Goal: Task Accomplishment & Management: Use online tool/utility

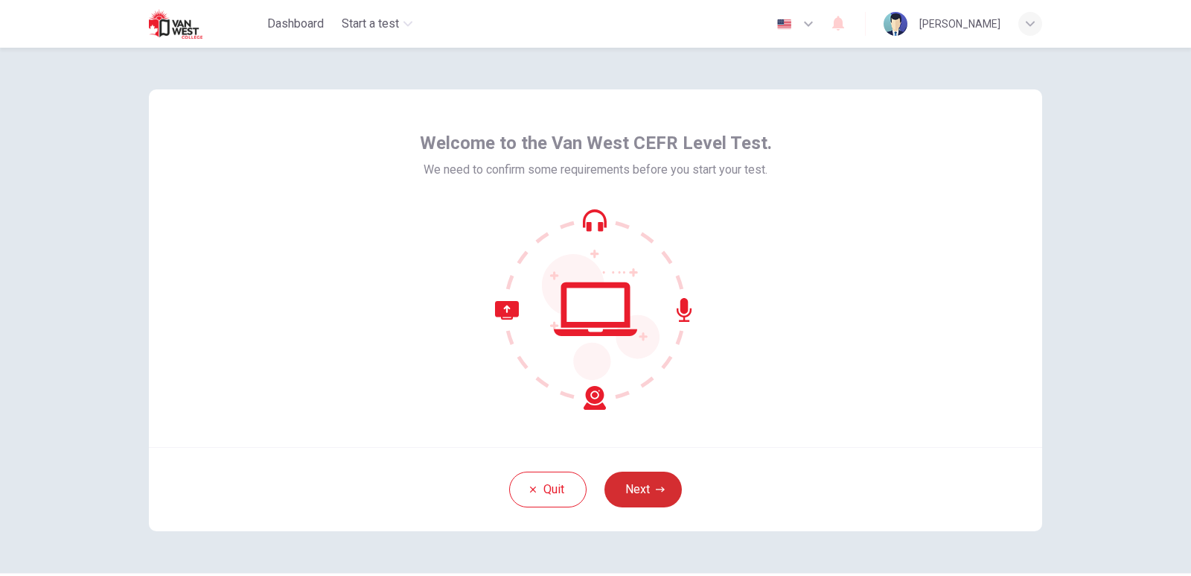
click at [638, 489] on button "Next" at bounding box center [643, 489] width 77 height 36
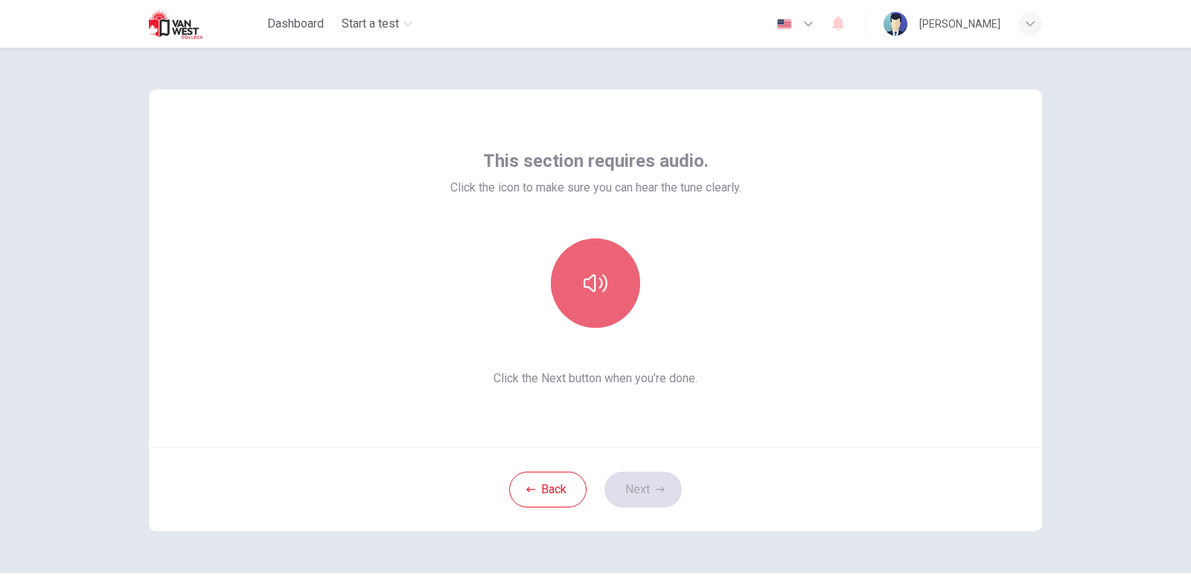
click at [585, 286] on icon "button" at bounding box center [596, 283] width 24 height 24
click at [585, 286] on icon "button" at bounding box center [596, 283] width 24 height 18
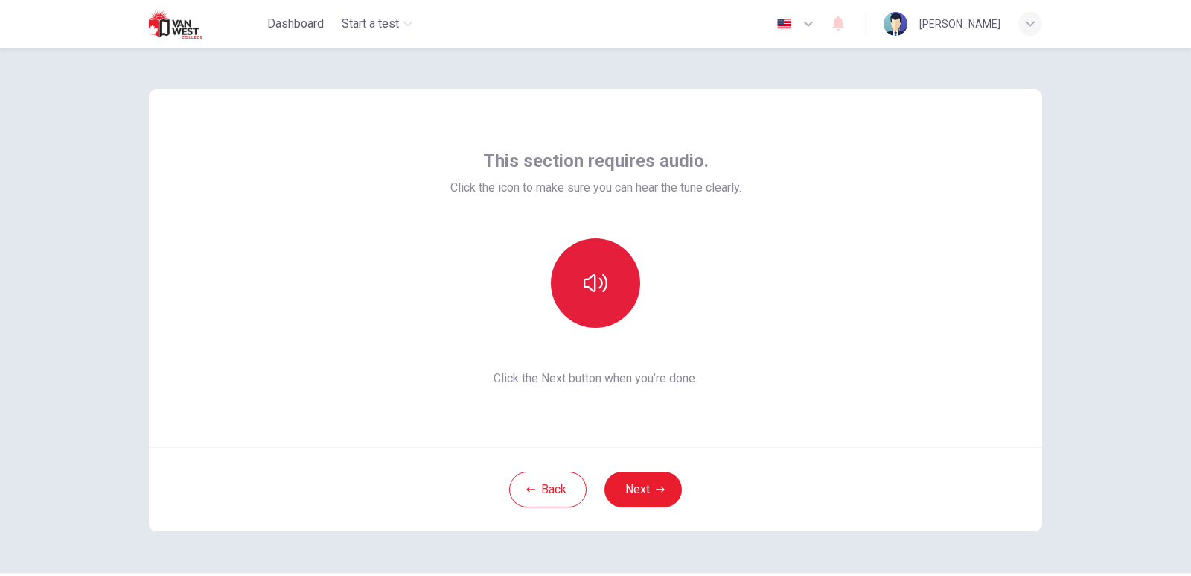
drag, startPoint x: 592, startPoint y: 287, endPoint x: 599, endPoint y: 288, distance: 7.6
click at [593, 287] on icon "button" at bounding box center [596, 283] width 24 height 24
click at [605, 284] on button "button" at bounding box center [595, 282] width 89 height 89
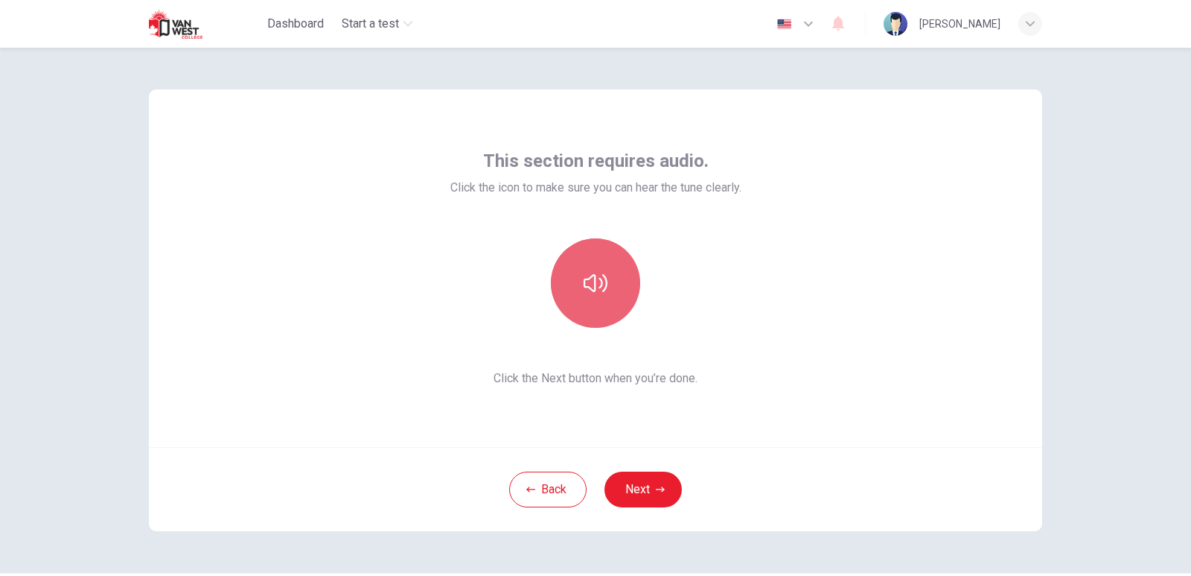
click at [605, 284] on button "button" at bounding box center [595, 282] width 89 height 89
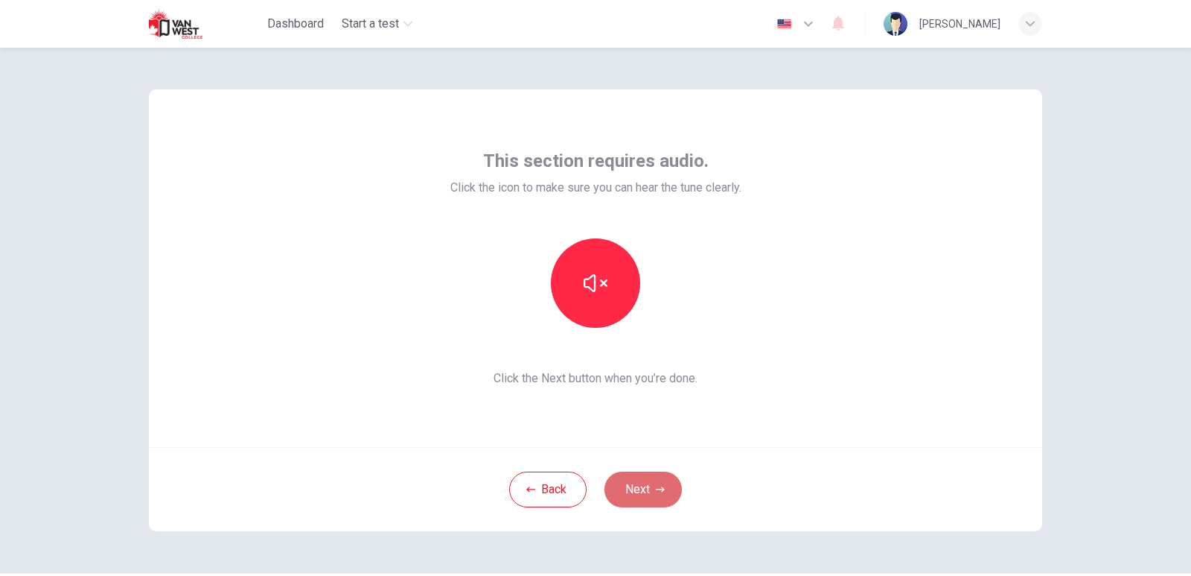
click at [649, 493] on button "Next" at bounding box center [643, 489] width 77 height 36
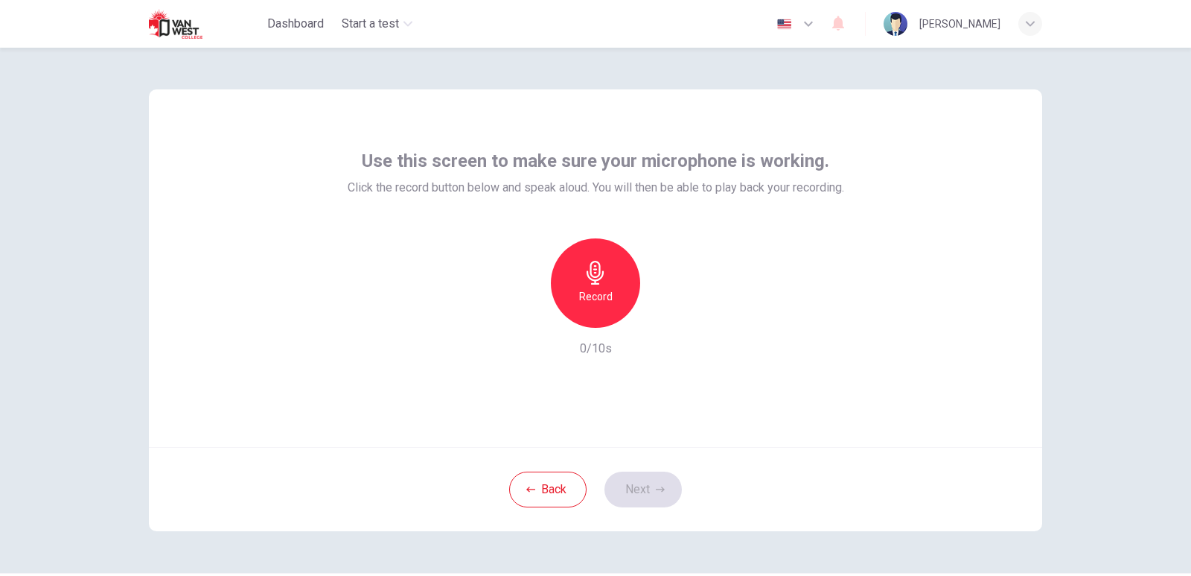
click at [591, 292] on h6 "Record" at bounding box center [596, 296] width 34 height 18
click at [658, 313] on icon "button" at bounding box center [664, 315] width 15 height 15
click at [659, 314] on icon "button" at bounding box center [664, 316] width 10 height 11
click at [599, 305] on h6 "Record" at bounding box center [596, 296] width 34 height 18
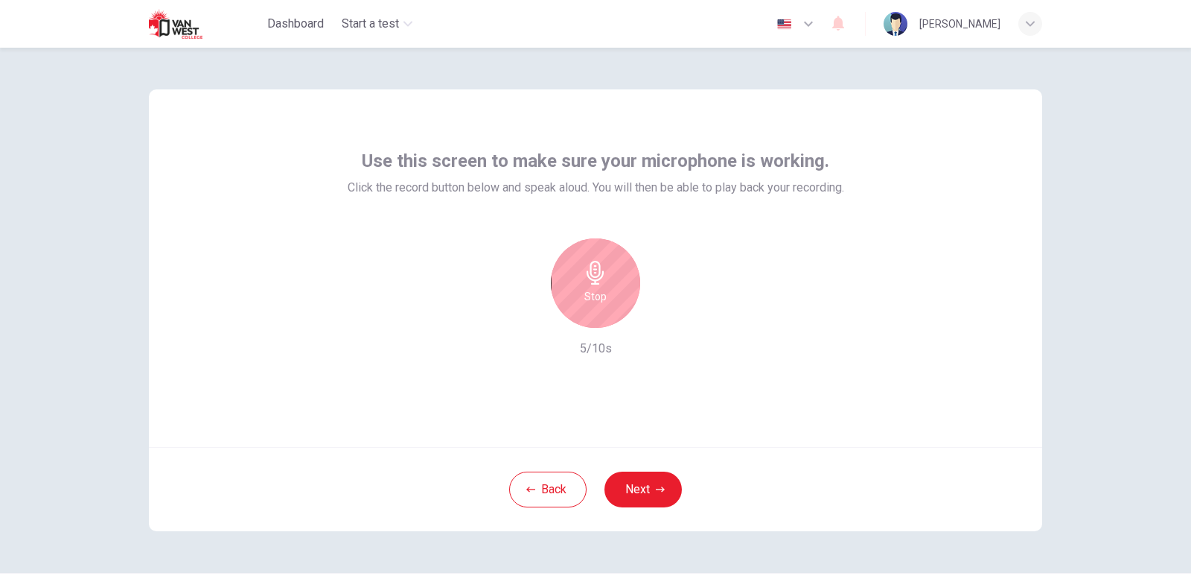
click at [589, 298] on h6 "Stop" at bounding box center [596, 296] width 22 height 18
click at [657, 317] on icon "button" at bounding box center [664, 315] width 15 height 15
click at [662, 316] on icon "button" at bounding box center [665, 315] width 7 height 9
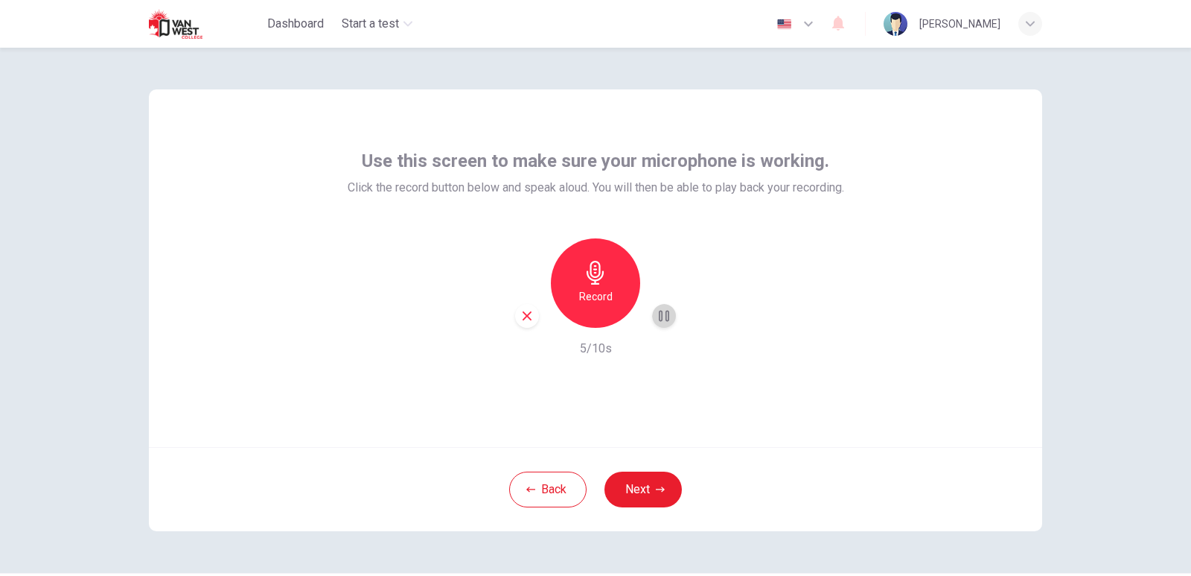
click at [660, 313] on icon "button" at bounding box center [664, 315] width 15 height 15
click at [588, 293] on h6 "Record" at bounding box center [596, 296] width 34 height 18
click at [579, 278] on div "Stop" at bounding box center [595, 282] width 89 height 89
click at [662, 310] on icon "button" at bounding box center [664, 315] width 15 height 15
click at [663, 311] on icon "button" at bounding box center [664, 315] width 15 height 15
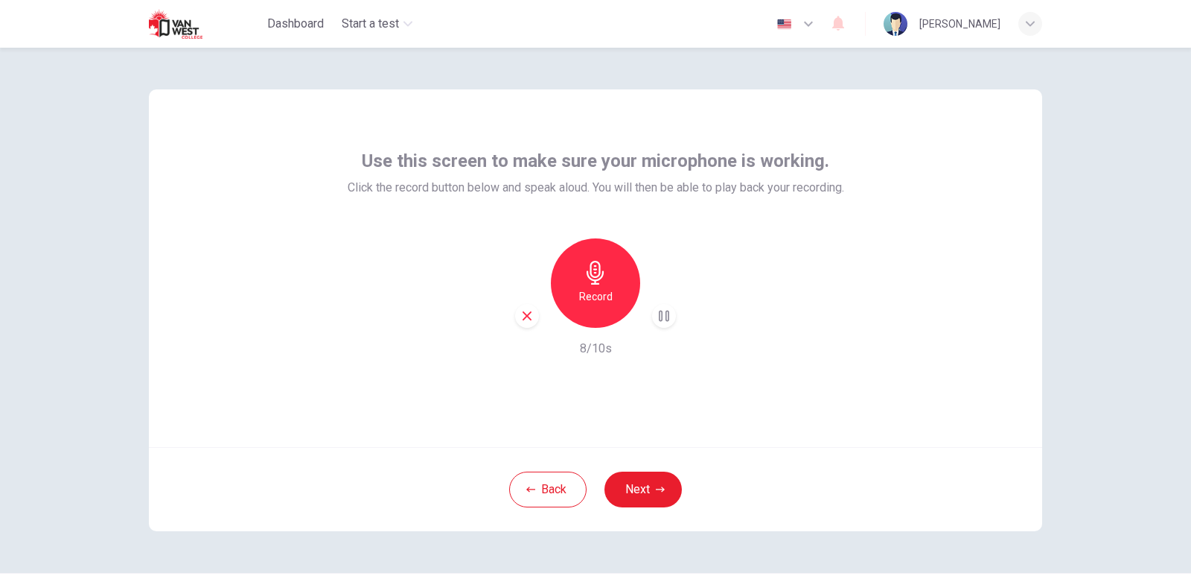
click at [663, 311] on icon "button" at bounding box center [664, 316] width 10 height 11
click at [114, 452] on div "Use this screen to make sure your microphone is working. Click the record butto…" at bounding box center [595, 312] width 1191 height 528
click at [601, 291] on h6 "Record" at bounding box center [596, 296] width 34 height 18
click at [585, 293] on h6 "Stop" at bounding box center [596, 296] width 22 height 18
click at [665, 313] on icon "button" at bounding box center [664, 315] width 15 height 15
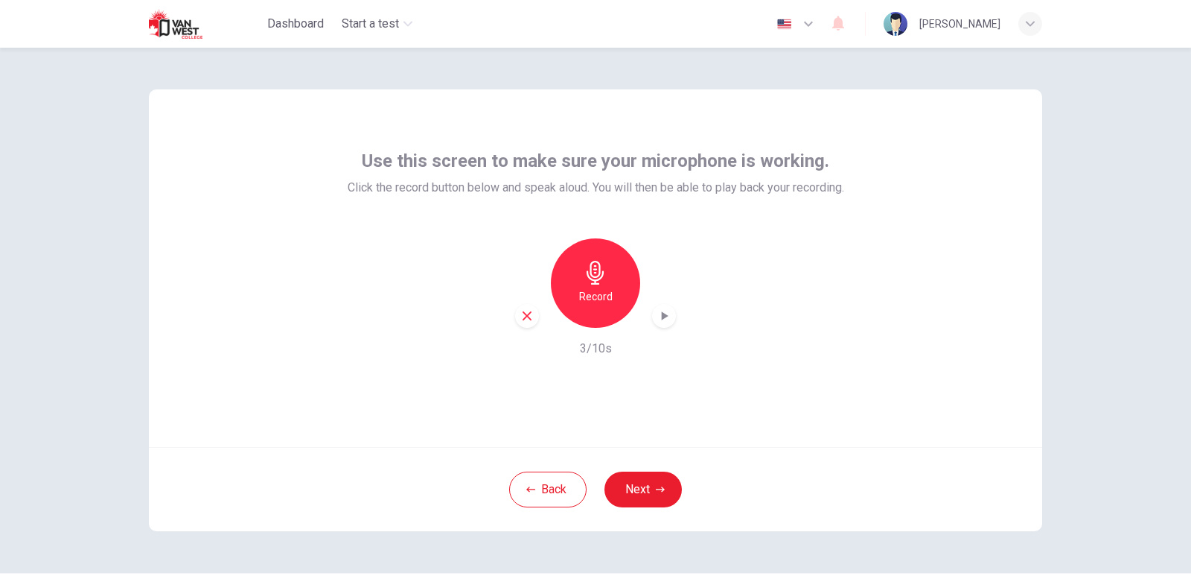
click at [660, 310] on icon "button" at bounding box center [664, 315] width 15 height 15
click at [660, 313] on icon "button" at bounding box center [664, 315] width 15 height 15
click at [596, 301] on h6 "Record" at bounding box center [596, 296] width 34 height 18
click at [613, 287] on div "Stop" at bounding box center [595, 282] width 89 height 89
click at [662, 313] on icon "button" at bounding box center [665, 315] width 7 height 9
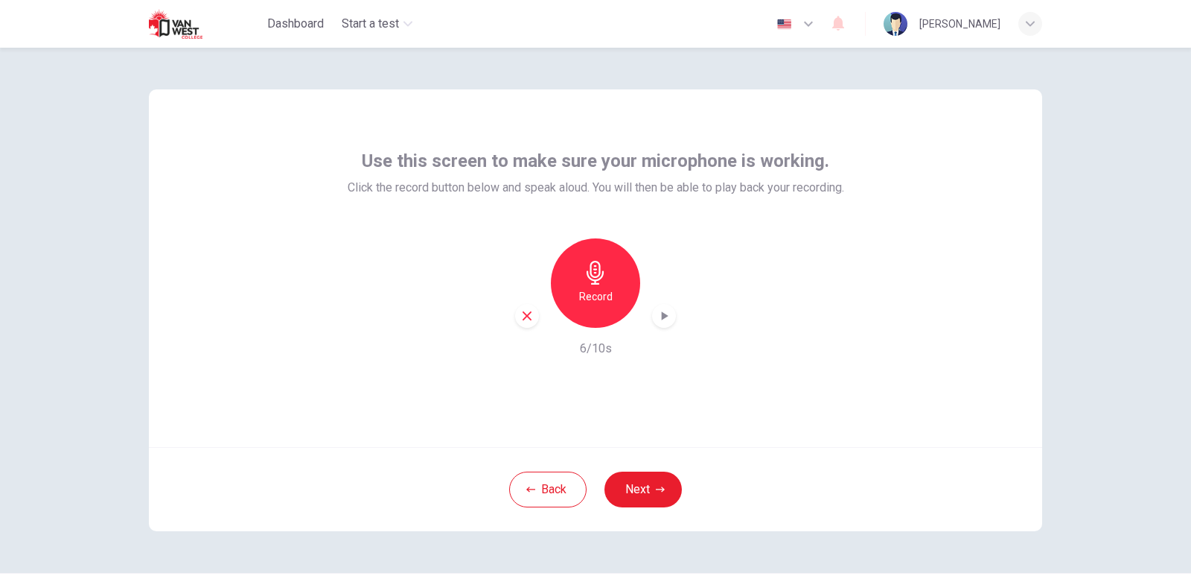
click at [572, 300] on div "Record" at bounding box center [595, 282] width 89 height 89
click at [579, 299] on div "Stop" at bounding box center [595, 282] width 89 height 89
click at [662, 317] on icon "button" at bounding box center [665, 315] width 7 height 9
click at [125, 274] on div "Use this screen to make sure your microphone is working. Click the record butto…" at bounding box center [595, 310] width 941 height 525
click at [584, 304] on h6 "Record" at bounding box center [596, 296] width 34 height 18
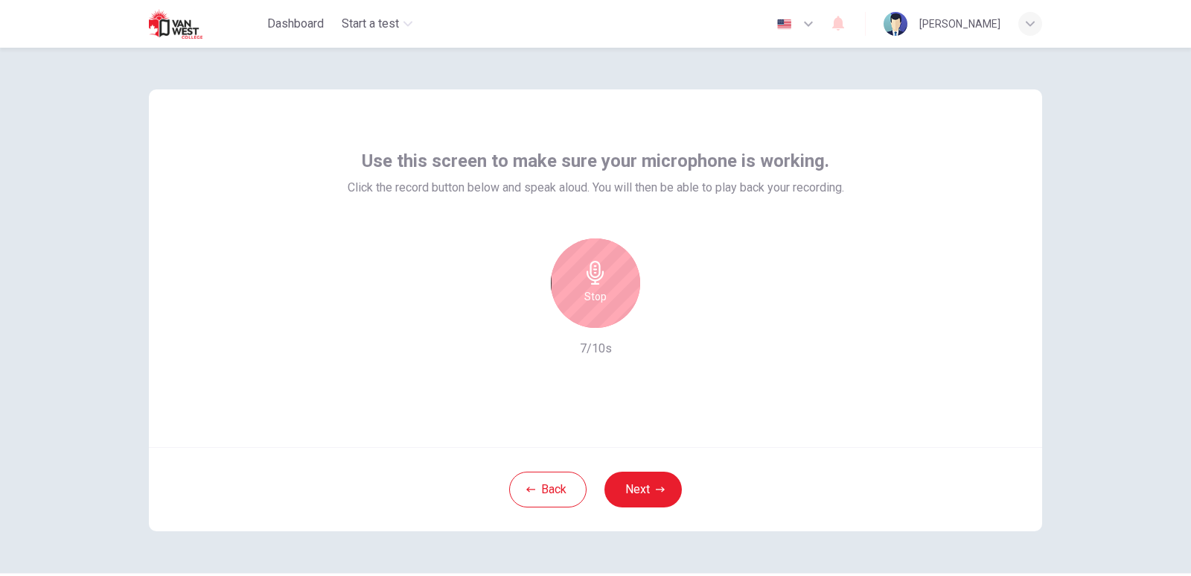
click at [587, 293] on h6 "Stop" at bounding box center [596, 296] width 22 height 18
click at [662, 316] on icon "button" at bounding box center [665, 315] width 7 height 9
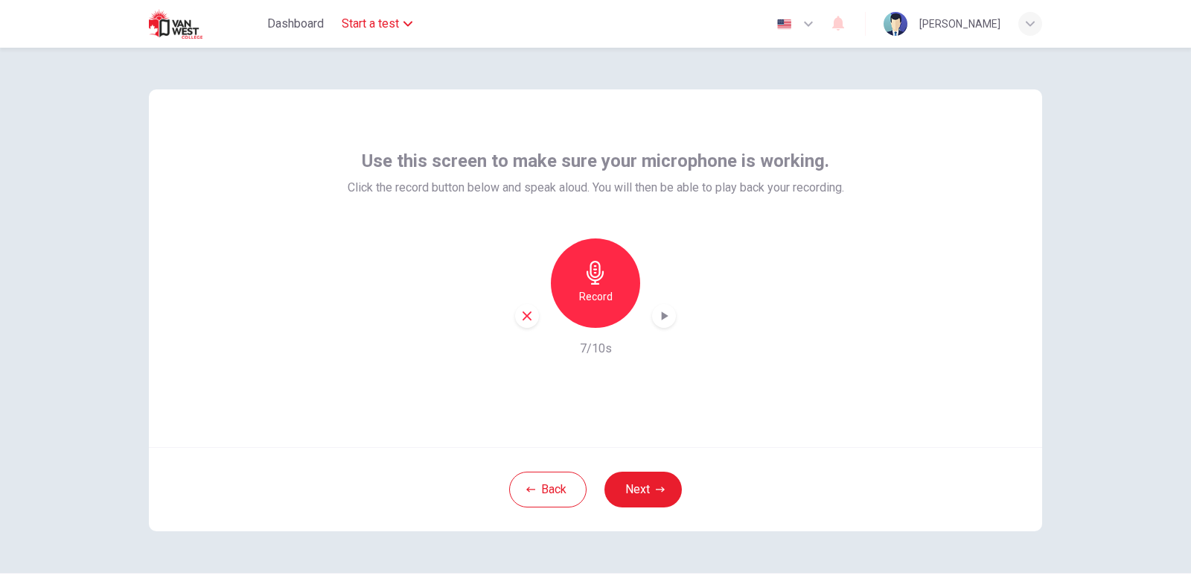
click at [388, 28] on span "Start a test" at bounding box center [370, 24] width 57 height 18
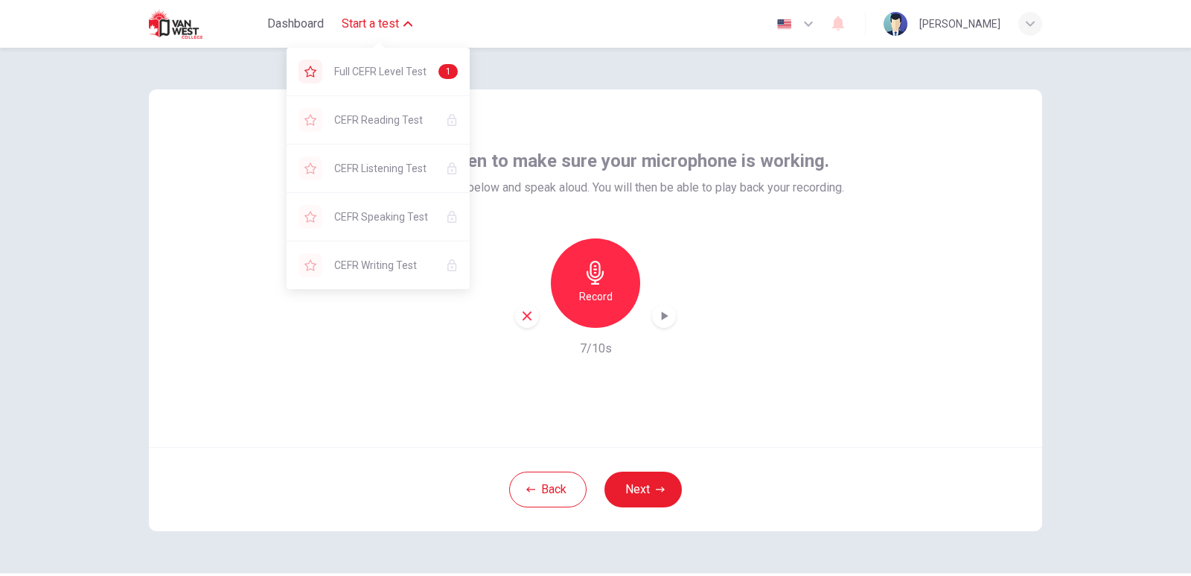
click at [407, 22] on icon "button" at bounding box center [408, 23] width 9 height 9
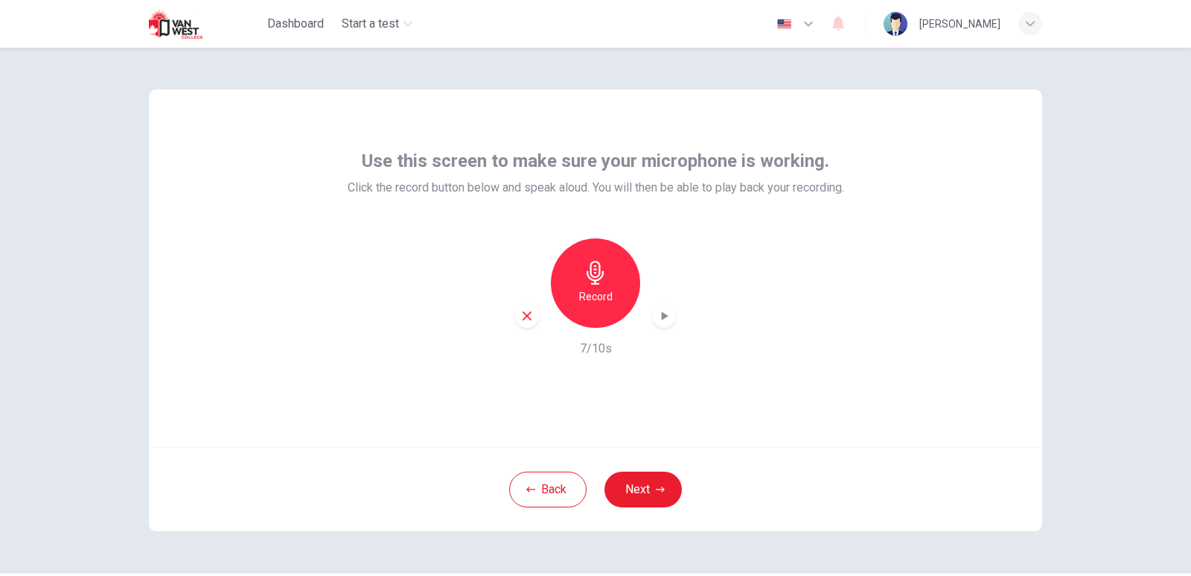
drag, startPoint x: 1040, startPoint y: 297, endPoint x: 1054, endPoint y: 322, distance: 28.6
click at [1040, 297] on div "Use this screen to make sure your microphone is working. Click the record butto…" at bounding box center [595, 310] width 941 height 525
click at [588, 294] on h6 "Record" at bounding box center [596, 296] width 34 height 18
click at [588, 294] on h6 "Stop" at bounding box center [596, 296] width 22 height 18
click at [662, 314] on icon "button" at bounding box center [665, 315] width 7 height 9
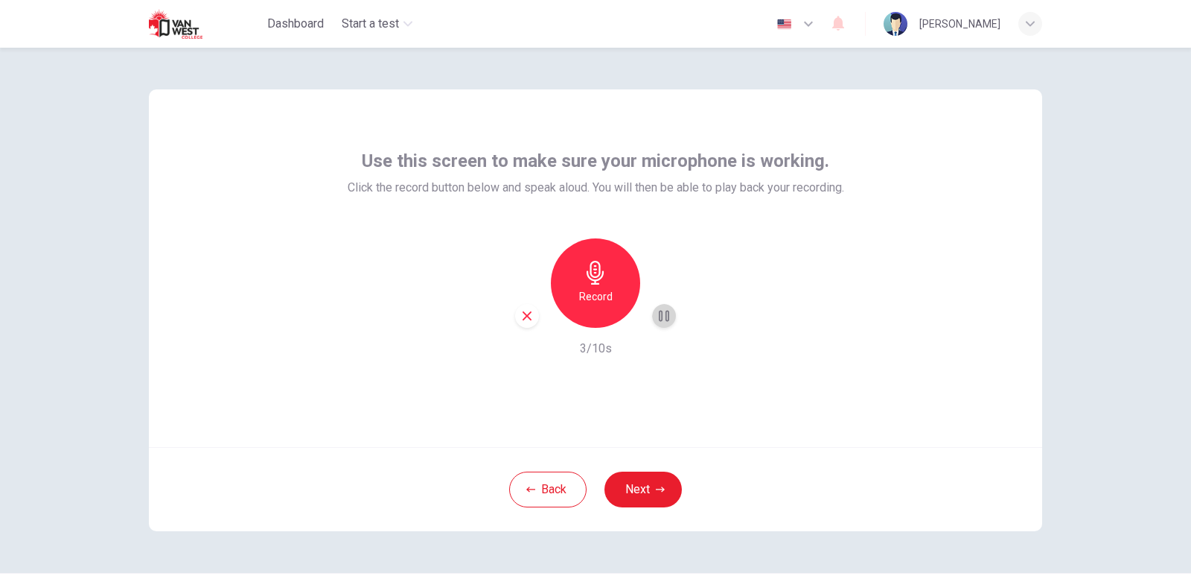
click at [659, 315] on icon "button" at bounding box center [664, 316] width 10 height 11
click at [662, 319] on icon "button" at bounding box center [665, 315] width 7 height 9
click at [904, 16] on div "[PERSON_NAME]" at bounding box center [963, 24] width 159 height 24
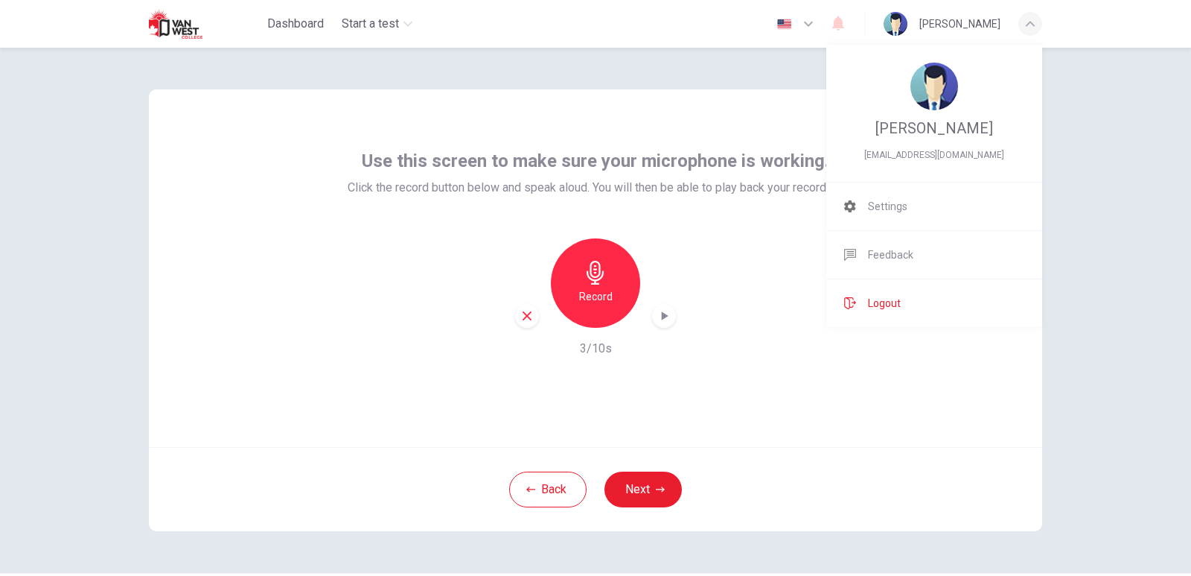
click at [879, 302] on span "Logout" at bounding box center [884, 303] width 33 height 18
